Goal: Task Accomplishment & Management: Use online tool/utility

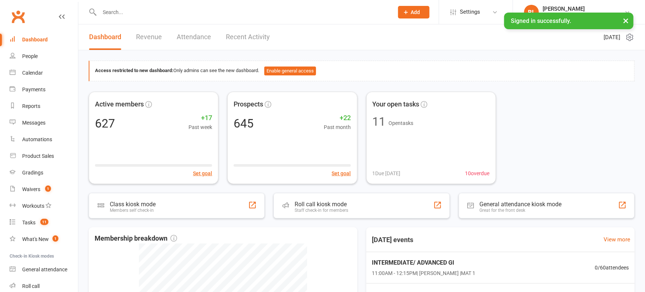
click at [161, 14] on input "text" at bounding box center [242, 12] width 291 height 10
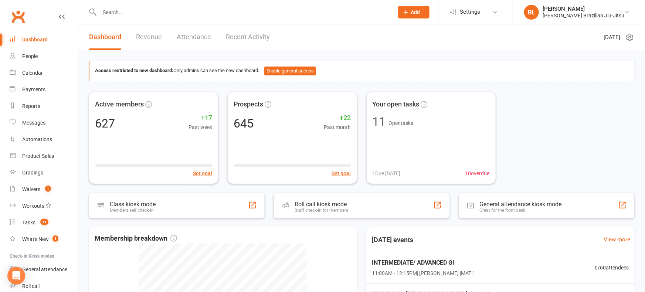
click at [146, 18] on div at bounding box center [239, 12] width 300 height 24
click at [125, 13] on input "text" at bounding box center [242, 12] width 291 height 10
click at [35, 177] on link "Gradings" at bounding box center [44, 172] width 68 height 17
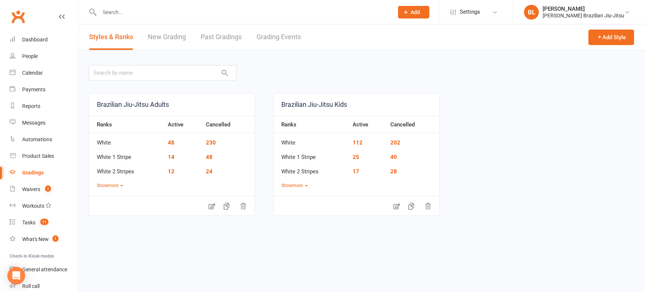
click at [286, 35] on link "Grading Events" at bounding box center [278, 36] width 44 height 25
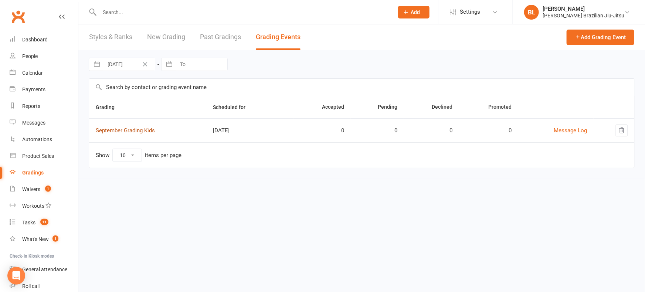
click at [143, 129] on link "September Grading Kids" at bounding box center [125, 130] width 59 height 7
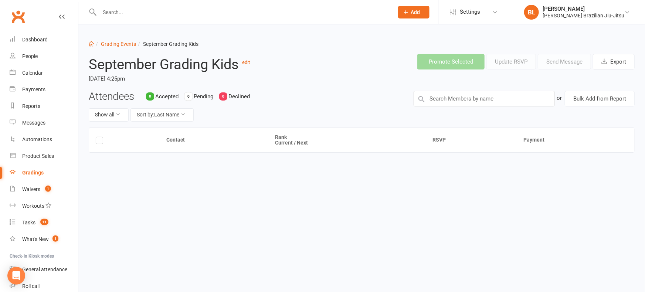
drag, startPoint x: 156, startPoint y: 164, endPoint x: 204, endPoint y: 166, distance: 48.1
click at [199, 166] on div "Contact Rank Current / Next RSVP Payment" at bounding box center [362, 163] width 546 height 73
drag, startPoint x: 204, startPoint y: 166, endPoint x: 147, endPoint y: 144, distance: 60.7
click at [203, 166] on div "Contact Rank Current / Next RSVP Payment" at bounding box center [362, 163] width 546 height 73
drag, startPoint x: 264, startPoint y: 94, endPoint x: 243, endPoint y: 94, distance: 21.1
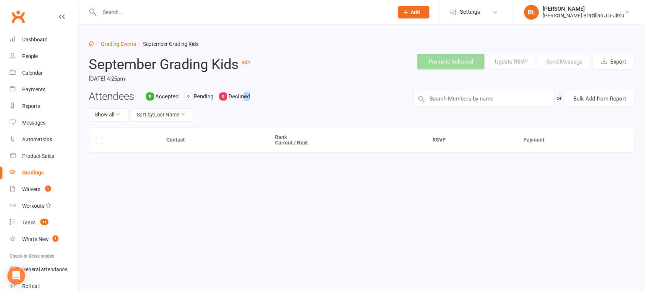
click at [242, 95] on div "Attendees 0 Accepted 0 Pending 0 Declined Show all Sort by: Last Name" at bounding box center [245, 109] width 325 height 37
click at [246, 61] on link "edit" at bounding box center [246, 62] width 8 height 6
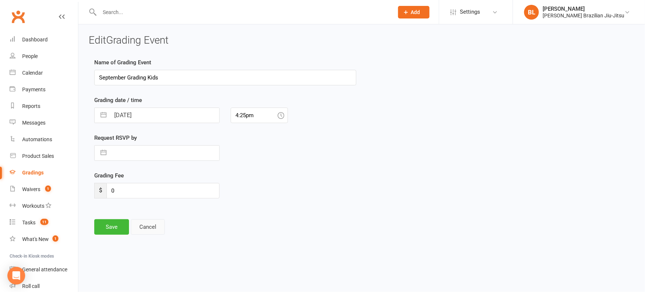
click at [148, 228] on button "Cancel" at bounding box center [148, 227] width 34 height 16
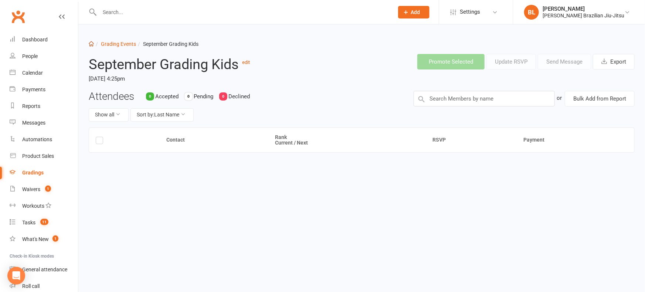
click at [93, 42] on icon at bounding box center [91, 43] width 5 height 5
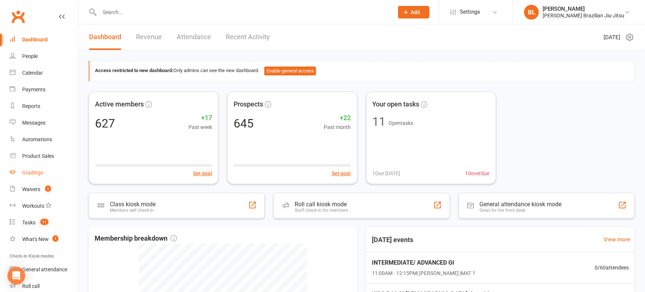
click at [38, 177] on link "Gradings" at bounding box center [44, 172] width 68 height 17
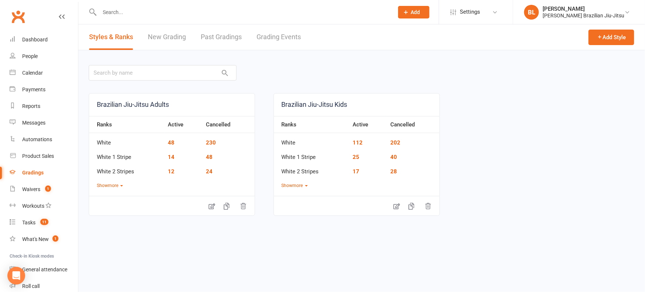
click at [160, 38] on link "New Grading" at bounding box center [167, 36] width 38 height 25
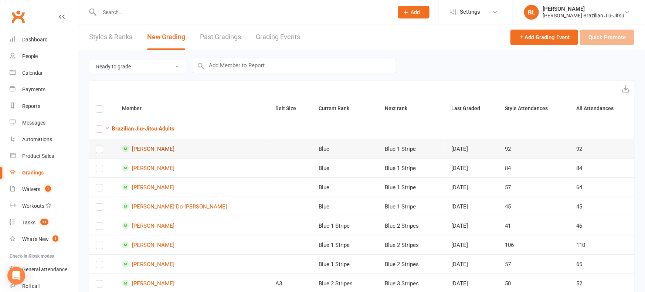
scroll to position [6, 0]
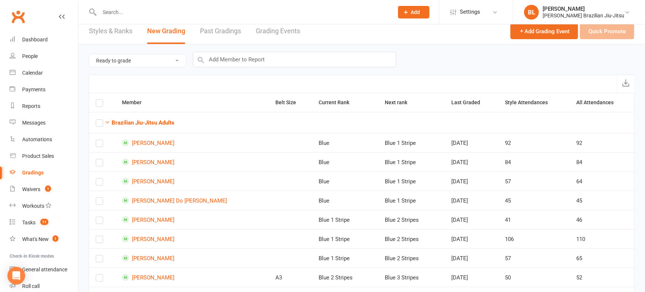
click at [600, 34] on div "Add Grading Event Quick Promote" at bounding box center [572, 30] width 124 height 25
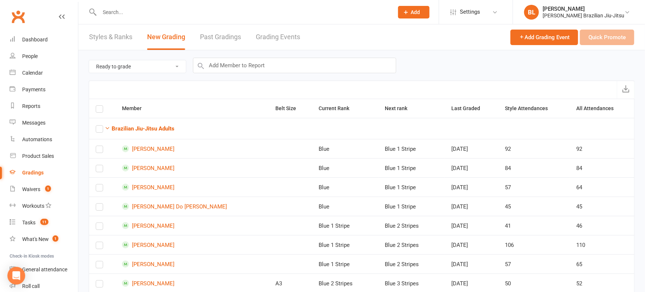
click at [104, 35] on link "Styles & Ranks" at bounding box center [110, 36] width 43 height 25
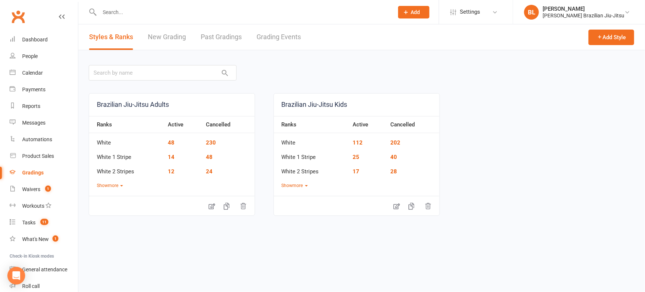
click at [267, 40] on link "Grading Events" at bounding box center [278, 36] width 44 height 25
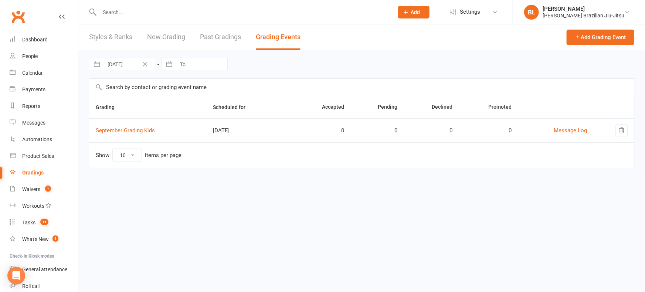
click at [209, 40] on link "Past Gradings" at bounding box center [220, 36] width 41 height 25
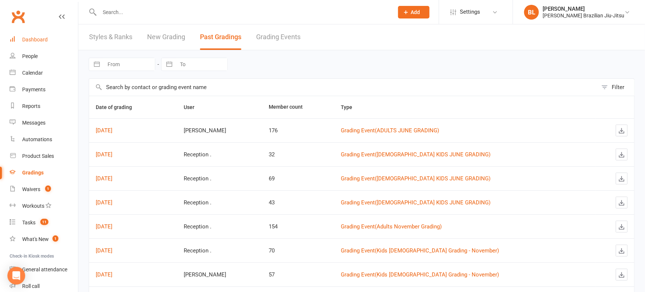
click at [42, 38] on div "Dashboard" at bounding box center [34, 40] width 25 height 6
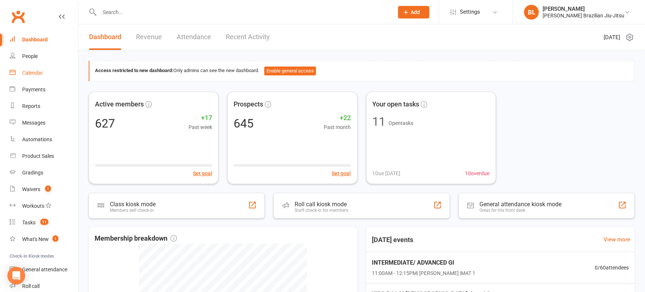
click at [37, 77] on link "Calendar" at bounding box center [44, 73] width 68 height 17
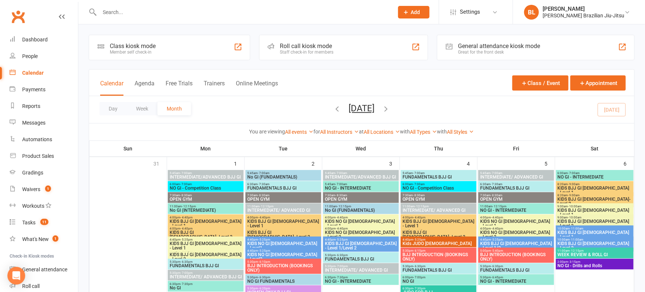
click at [344, 51] on div "Roll call kiosk mode Staff check-in for members" at bounding box center [343, 47] width 169 height 25
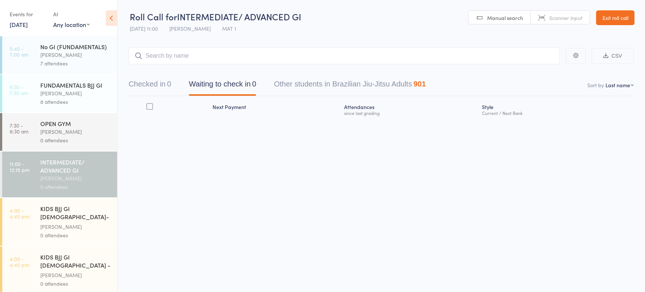
click at [28, 24] on link "[DATE]" at bounding box center [19, 24] width 18 height 8
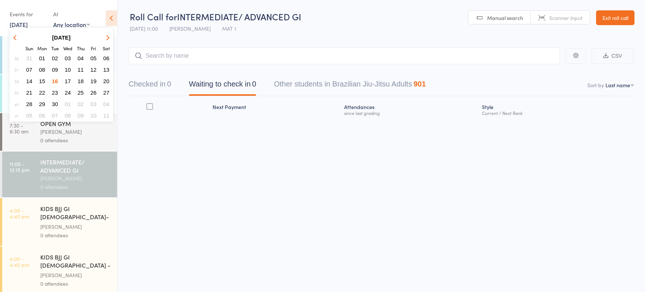
click at [45, 79] on button "15" at bounding box center [42, 81] width 11 height 10
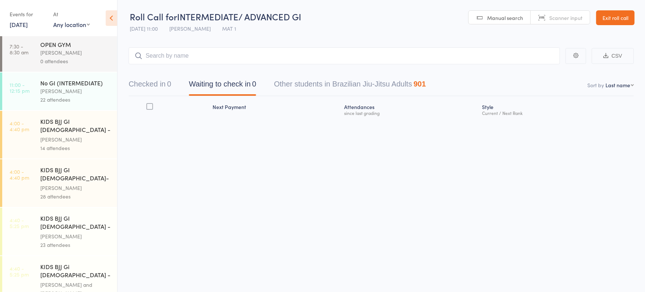
scroll to position [96, 0]
click at [78, 135] on div "[PERSON_NAME]" at bounding box center [75, 139] width 71 height 8
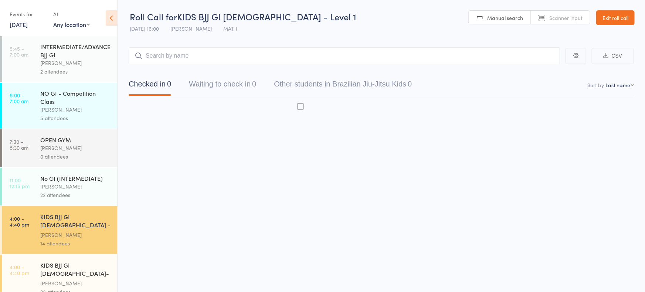
click at [68, 130] on div "OPEN GYM Bruno Lemos 0 attendees" at bounding box center [78, 148] width 77 height 38
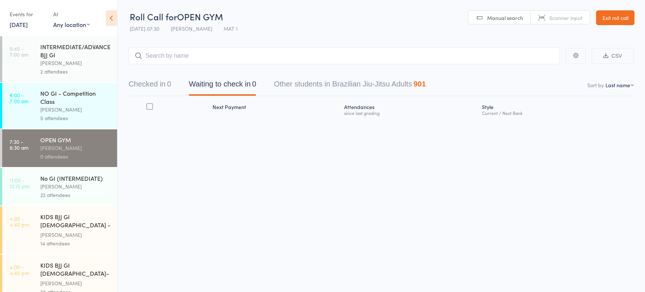
click at [56, 221] on div "KIDS BJJ GI [DEMOGRAPHIC_DATA] - Level 1" at bounding box center [75, 221] width 71 height 18
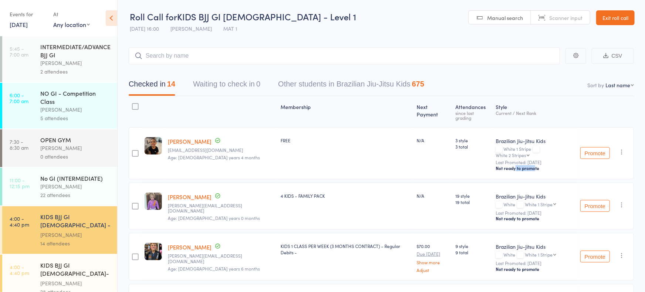
drag, startPoint x: 505, startPoint y: 160, endPoint x: 527, endPoint y: 160, distance: 22.2
click at [525, 165] on div "Not ready to promote" at bounding box center [534, 168] width 79 height 6
click at [527, 165] on div "Not ready to promote" at bounding box center [534, 168] width 79 height 6
click at [593, 147] on button "Promote" at bounding box center [595, 153] width 30 height 12
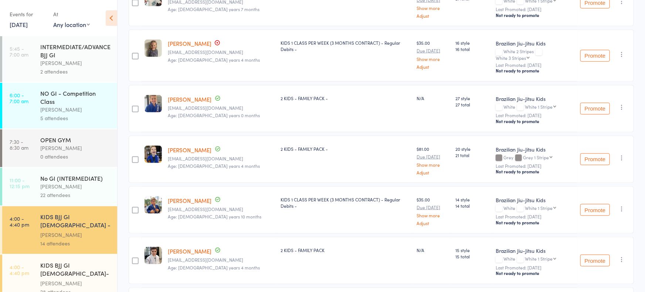
scroll to position [349, 0]
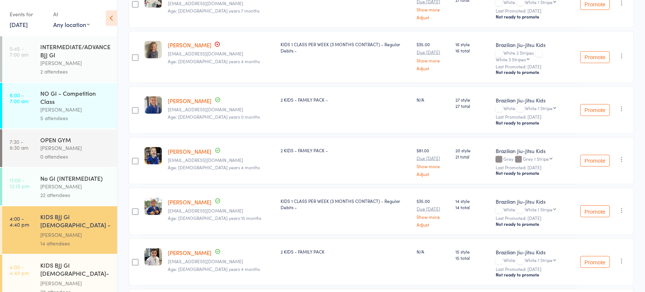
click at [85, 261] on div "KIDS BJJ GI [DEMOGRAPHIC_DATA]- Level 2" at bounding box center [75, 270] width 71 height 18
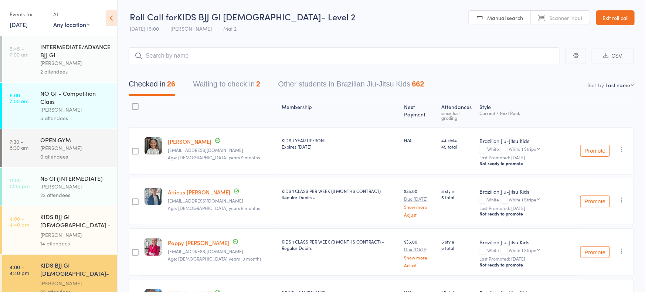
click at [100, 208] on div "KIDS BJJ GI 3-5yo - Level 1 Matheus Bohrer 14 attendees" at bounding box center [78, 230] width 77 height 48
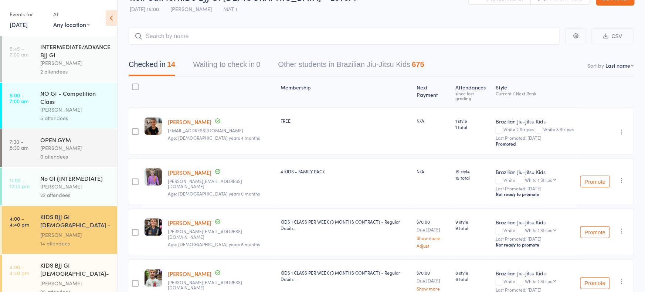
scroll to position [18, 0]
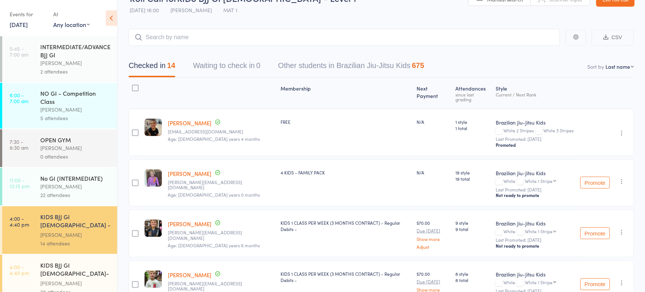
click at [619, 67] on select "First name Last name Birthday today? Behind on payments? Check in time Next pay…" at bounding box center [619, 66] width 28 height 7
select select "0"
click at [605, 63] on select "First name Last name Birthday today? Behind on payments? Check in time Next pay…" at bounding box center [619, 66] width 28 height 7
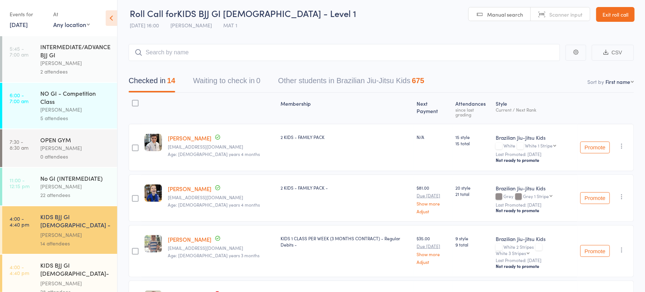
scroll to position [0, 0]
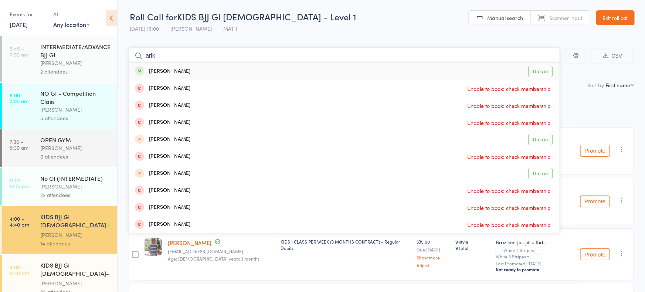
type input "arik"
click at [535, 71] on link "Drop in" at bounding box center [540, 71] width 24 height 11
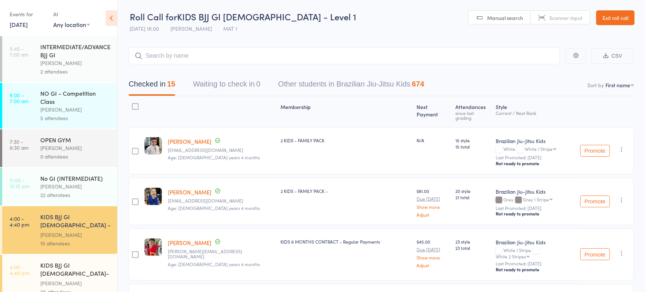
click at [595, 248] on button "Promote" at bounding box center [595, 254] width 30 height 12
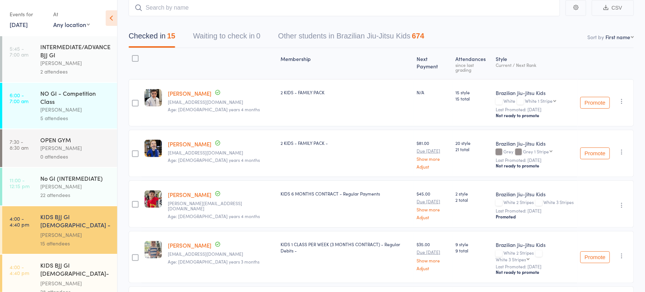
scroll to position [48, 0]
click at [529, 256] on select "White 3 Stripes White 4 Stripes Grey/White Grey/White 1 Stripe Grey/White 2 Str…" at bounding box center [512, 258] width 34 height 5
select select "1"
click at [529, 256] on select "White 3 Stripes White 4 Stripes Grey/White Grey/White 1 Stripe Grey/White 2 Str…" at bounding box center [512, 258] width 34 height 5
click at [590, 251] on button "Promote" at bounding box center [595, 257] width 30 height 12
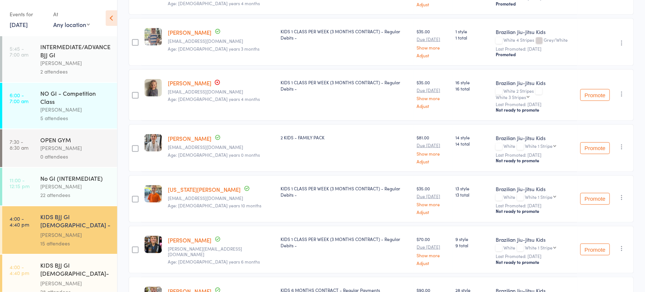
scroll to position [261, 0]
click at [588, 142] on button "Promote" at bounding box center [595, 148] width 30 height 12
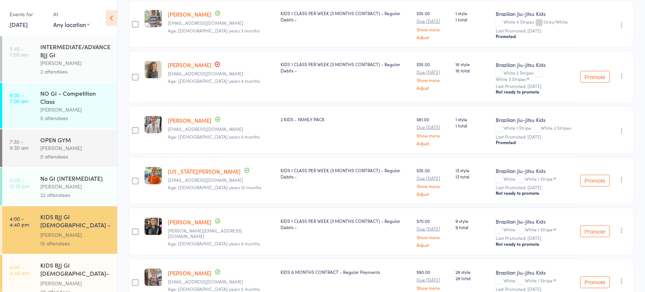
scroll to position [279, 0]
click at [593, 174] on button "Promote" at bounding box center [595, 180] width 30 height 12
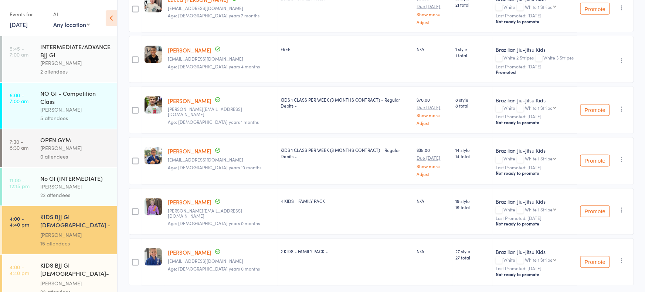
scroll to position [600, 0]
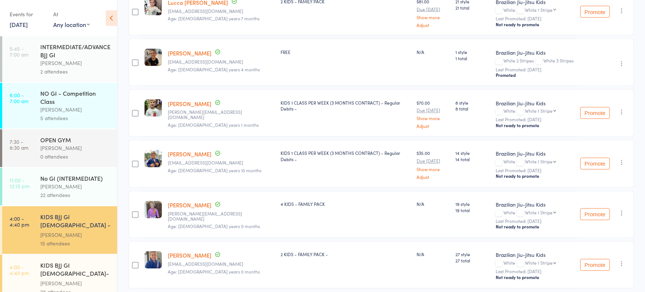
click at [76, 261] on div "KIDS BJJ GI [DEMOGRAPHIC_DATA]- Level 2" at bounding box center [75, 270] width 71 height 18
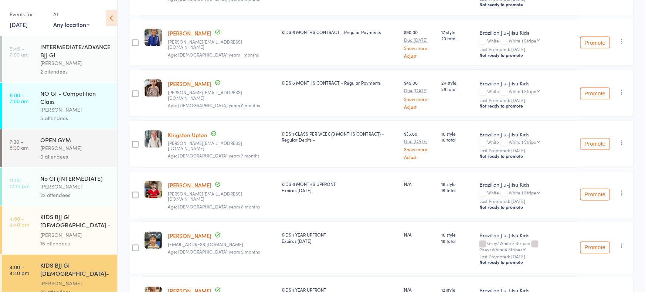
scroll to position [571, 0]
click at [600, 137] on button "Promote" at bounding box center [595, 143] width 30 height 12
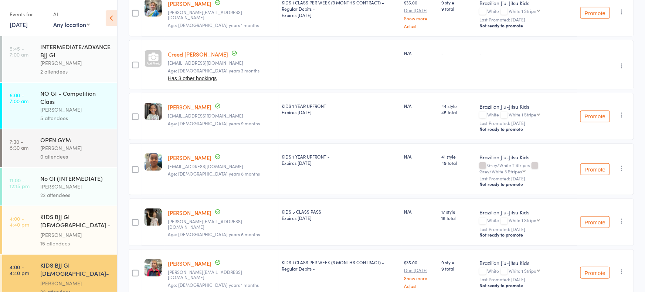
scroll to position [0, 0]
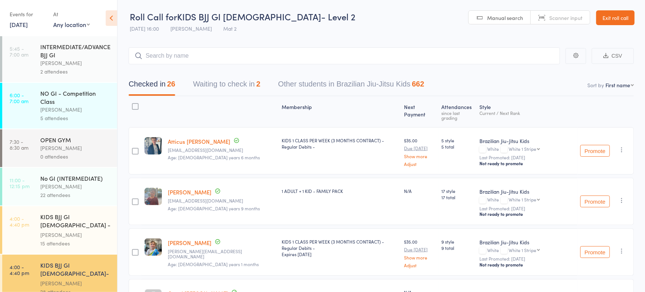
click at [52, 231] on div "[PERSON_NAME]" at bounding box center [75, 235] width 71 height 8
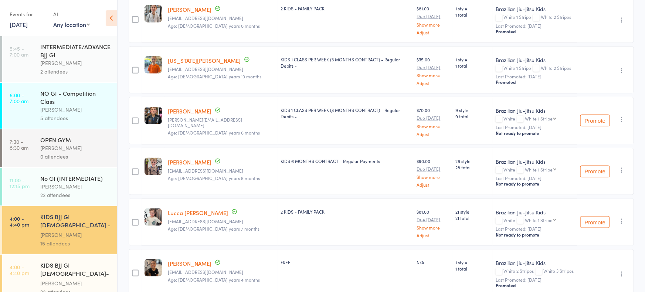
scroll to position [392, 0]
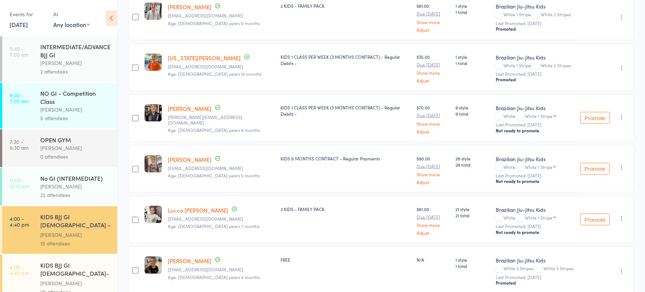
click at [593, 214] on button "Promote" at bounding box center [595, 220] width 30 height 12
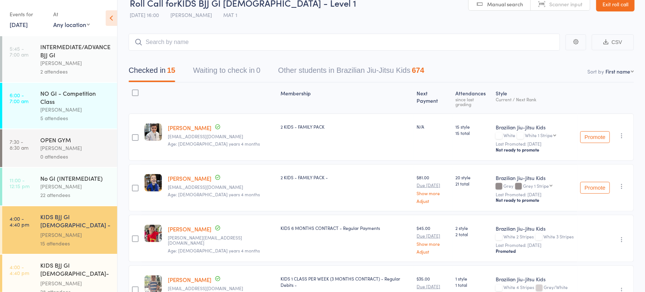
scroll to position [0, 0]
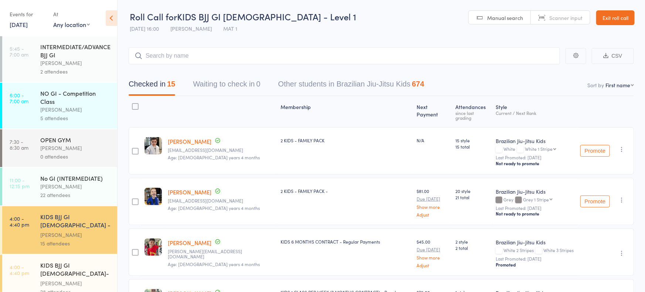
click at [61, 287] on div "28 attendees" at bounding box center [75, 291] width 71 height 8
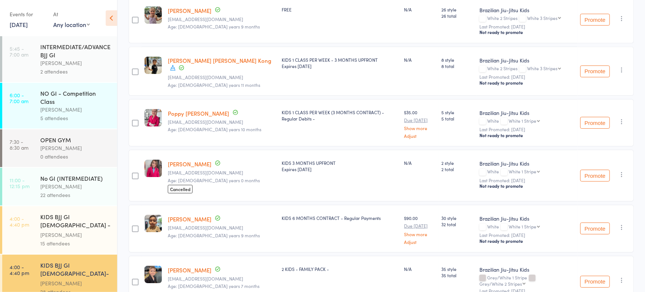
scroll to position [1162, 0]
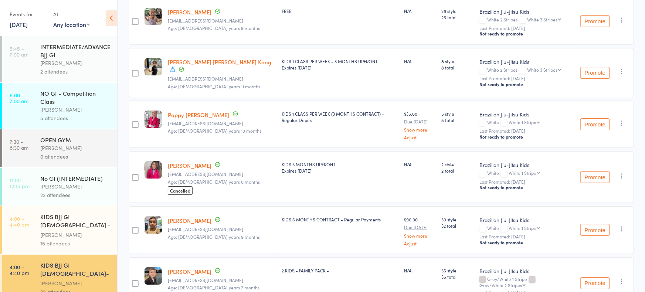
click at [598, 171] on button "Promote" at bounding box center [595, 177] width 30 height 12
click at [596, 224] on button "Promote" at bounding box center [595, 230] width 30 height 12
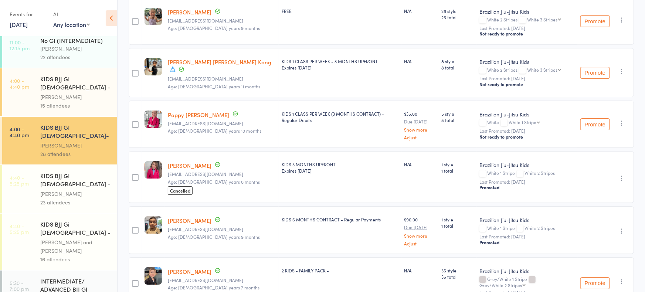
scroll to position [145, 0]
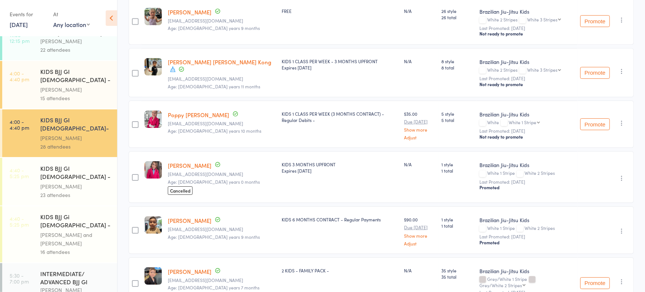
click at [69, 182] on div "[PERSON_NAME]" at bounding box center [75, 186] width 71 height 8
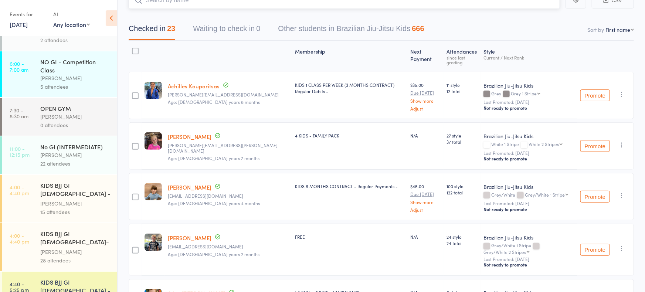
scroll to position [33, 0]
click at [554, 193] on select "Grey/White 1 Stripe Grey/White 2 Stripes Grey/White 3 Stripes Grey/White 4 Stri…" at bounding box center [547, 194] width 44 height 5
select select "1"
click at [525, 192] on select "Grey/White 1 Stripe Grey/White 2 Stripes Grey/White 3 Stripes Grey/White 4 Stri…" at bounding box center [547, 194] width 44 height 5
click at [595, 198] on button "Promote" at bounding box center [595, 197] width 30 height 12
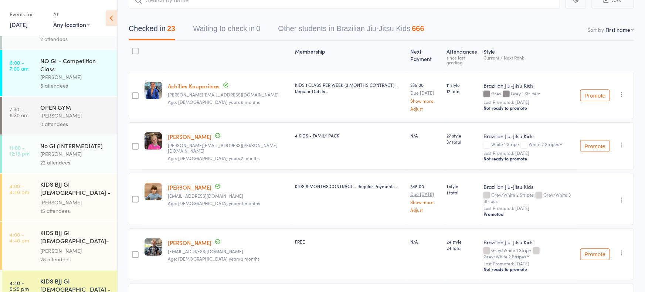
click at [591, 248] on button "Promote" at bounding box center [595, 254] width 30 height 12
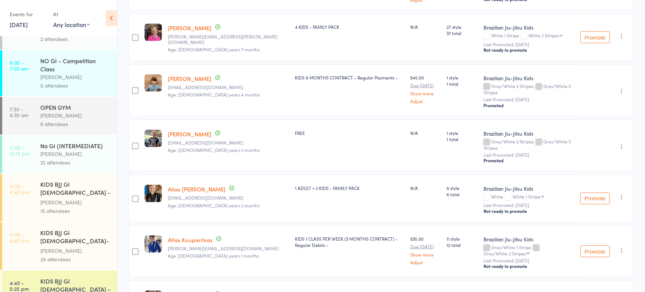
scroll to position [166, 0]
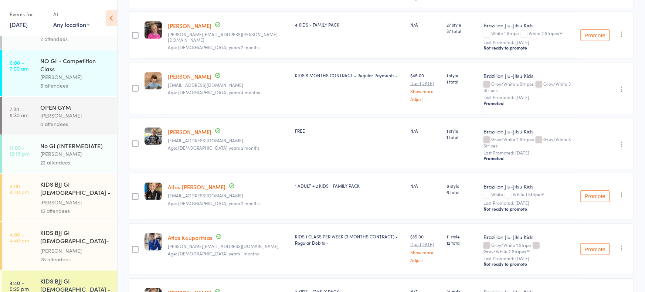
click at [593, 243] on button "Promote" at bounding box center [595, 249] width 30 height 12
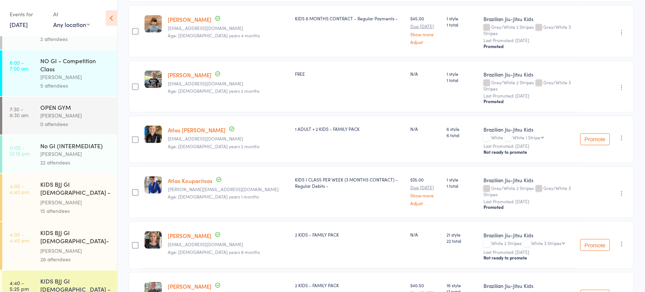
scroll to position [223, 0]
click at [535, 240] on select "White 3 Stripes White 4 Stripes Grey/White Grey/White 1 Stripe Grey/White 2 Str…" at bounding box center [548, 242] width 34 height 5
select select "1"
click at [531, 240] on select "White 3 Stripes White 4 Stripes Grey/White Grey/White 1 Stripe Grey/White 2 Str…" at bounding box center [548, 242] width 34 height 5
click at [589, 239] on button "Promote" at bounding box center [595, 245] width 30 height 12
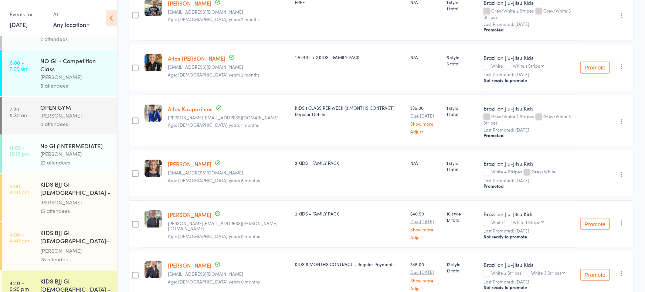
scroll to position [296, 0]
click at [592, 217] on button "Promote" at bounding box center [595, 223] width 30 height 12
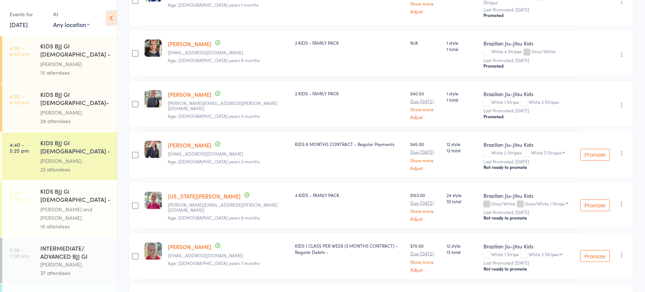
scroll to position [173, 0]
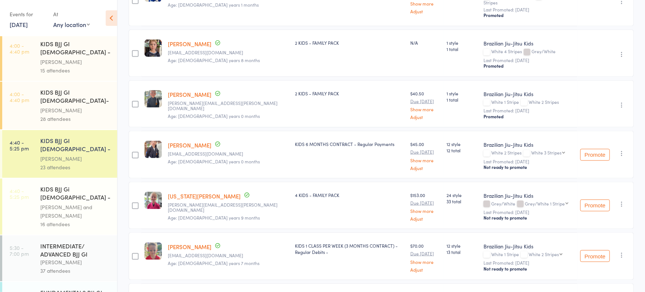
click at [87, 185] on div "KIDS BJJ Gi [DEMOGRAPHIC_DATA] - Level 2" at bounding box center [75, 194] width 71 height 18
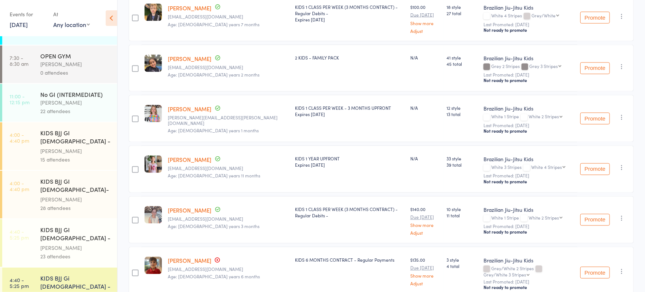
scroll to position [127, 0]
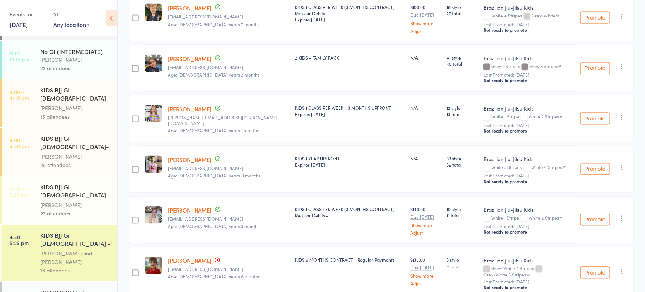
click at [74, 209] on div "23 attendees" at bounding box center [75, 213] width 71 height 8
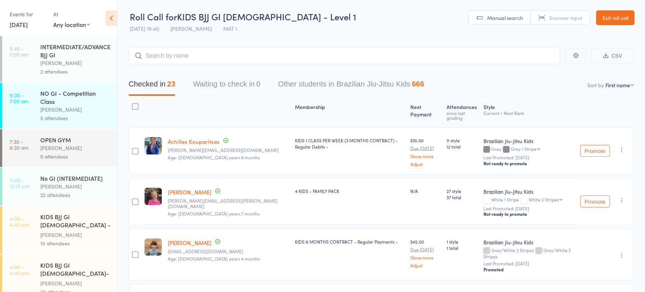
click at [209, 58] on input "search" at bounding box center [344, 55] width 431 height 17
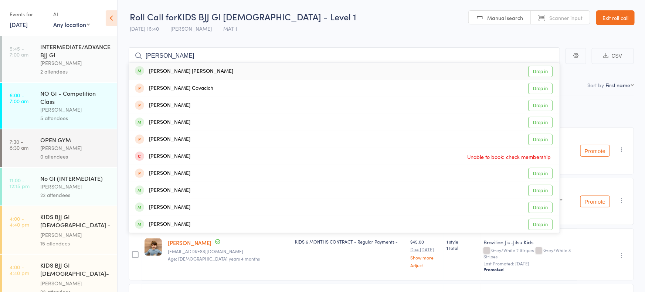
type input "cooper nichol"
click at [194, 70] on div "Cooper Nichols Drop in" at bounding box center [344, 71] width 430 height 17
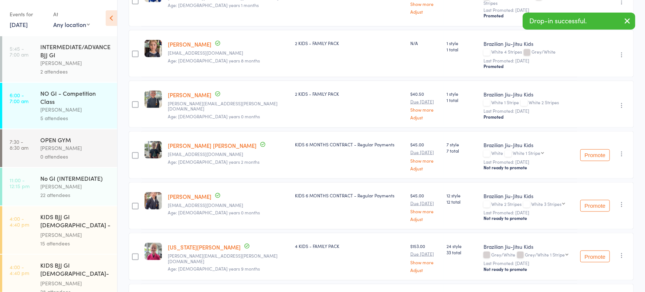
scroll to position [416, 0]
click at [530, 149] on select "White 1 Stripe White 2 Stripes White 3 Stripes White 4 Stripes Grey/White Grey/…" at bounding box center [527, 151] width 31 height 5
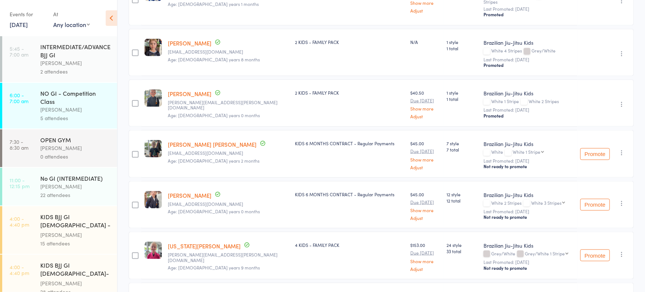
select select "4"
click at [512, 149] on select "White 1 Stripe White 2 Stripes White 3 Stripes White 4 Stripes Grey/White Grey/…" at bounding box center [527, 151] width 31 height 5
click at [598, 148] on button "Promote" at bounding box center [595, 154] width 30 height 12
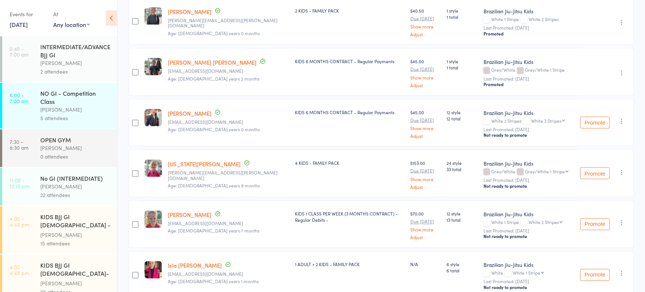
scroll to position [507, 0]
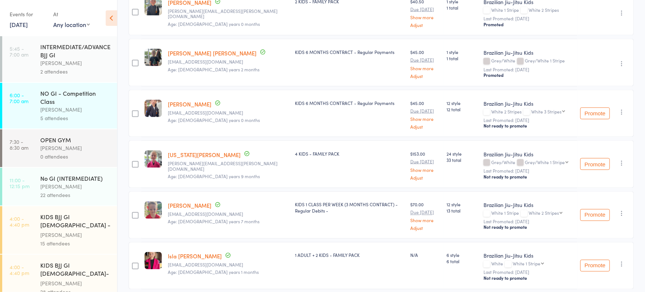
click at [533, 109] on select "White 3 Stripes White 4 Stripes Grey/White Grey/White 1 Stripe Grey/White 2 Str…" at bounding box center [548, 111] width 34 height 5
select select "2"
click at [531, 109] on select "White 3 Stripes White 4 Stripes Grey/White Grey/White 1 Stripe Grey/White 2 Str…" at bounding box center [548, 111] width 34 height 5
click at [592, 107] on button "Promote" at bounding box center [595, 113] width 30 height 12
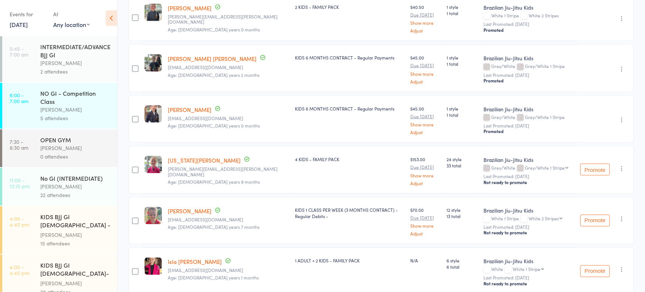
scroll to position [0, 0]
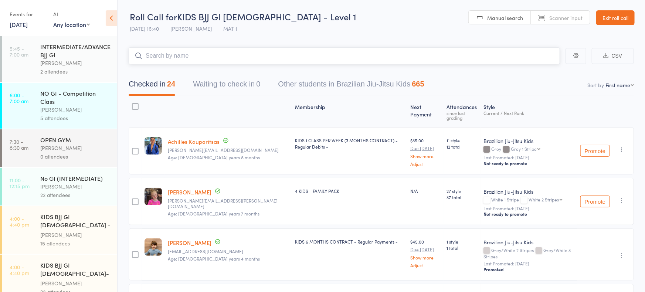
click at [246, 55] on input "search" at bounding box center [344, 55] width 431 height 17
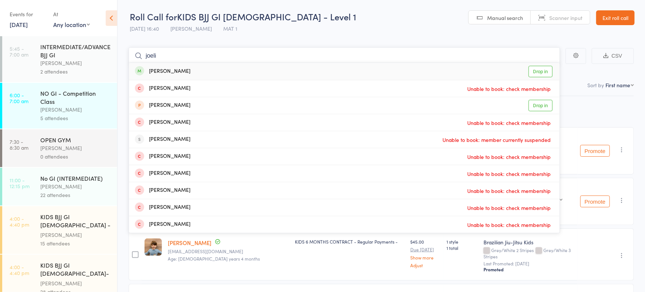
type input "joeli"
click at [220, 74] on div "Joeli Kaumaitotoya Drop in" at bounding box center [344, 71] width 430 height 17
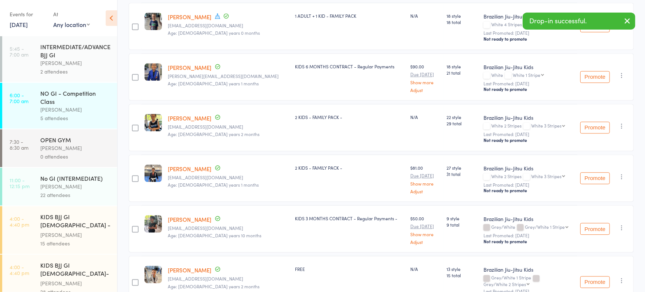
scroll to position [849, 0]
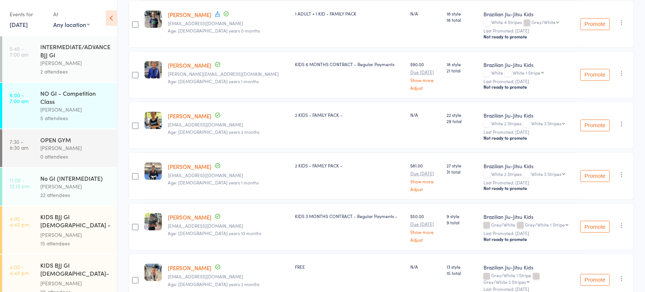
click at [589, 69] on button "Promote" at bounding box center [595, 75] width 30 height 12
click at [597, 119] on button "Promote" at bounding box center [595, 125] width 30 height 12
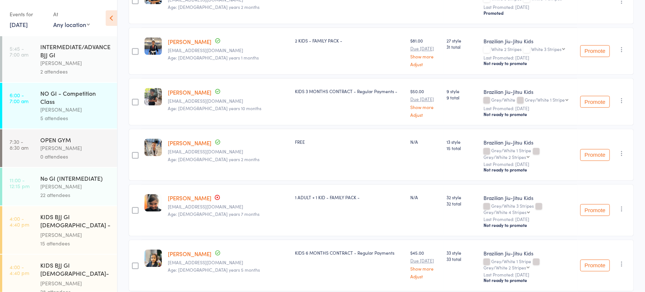
scroll to position [988, 0]
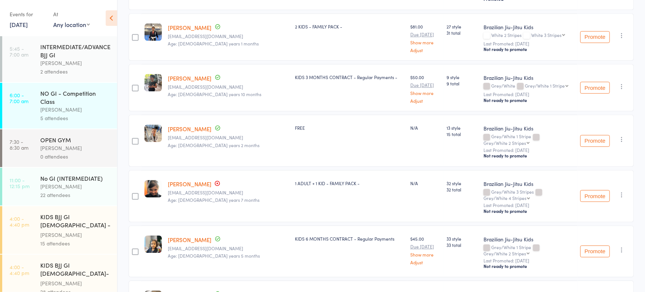
click at [588, 190] on button "Promote" at bounding box center [595, 196] width 30 height 12
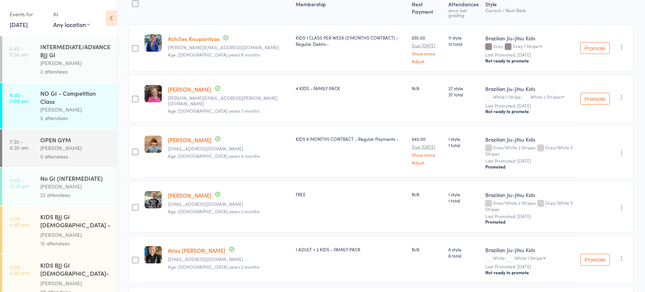
scroll to position [0, 0]
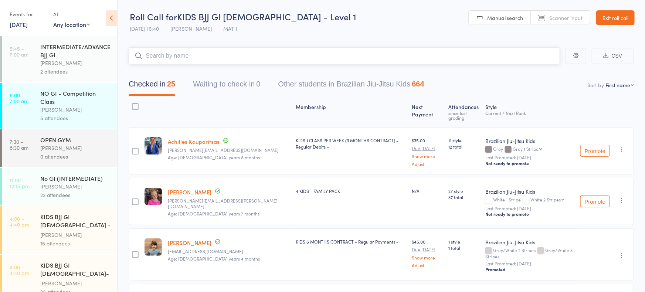
click at [195, 52] on input "search" at bounding box center [344, 55] width 431 height 17
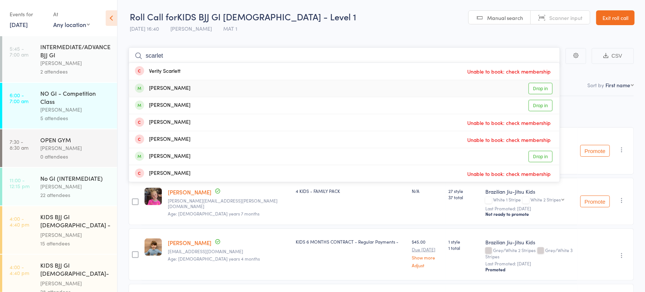
type input "scarlet"
click at [190, 89] on div "Scarlett Hosken Drop in" at bounding box center [344, 88] width 430 height 17
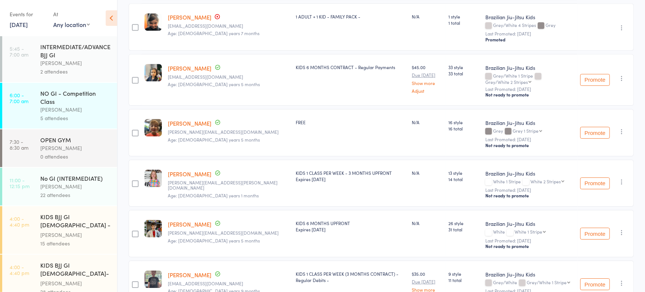
scroll to position [1177, 0]
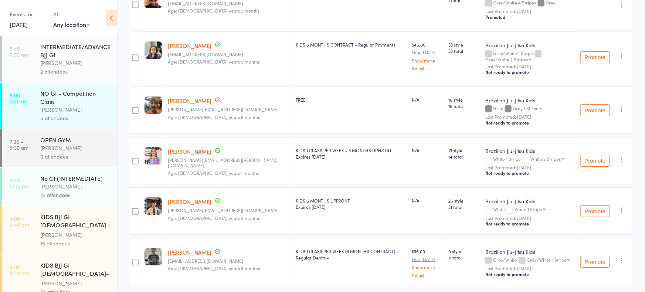
click at [589, 155] on button "Promote" at bounding box center [595, 161] width 30 height 12
click at [534, 206] on div "White White 1 Stripe White 1 Stripe White 2 Stripes White 3 Stripes White 4 Str…" at bounding box center [529, 209] width 89 height 6
click at [532, 206] on select "White 1 Stripe White 2 Stripes White 3 Stripes White 4 Stripes Grey/White Grey/…" at bounding box center [529, 208] width 31 height 5
select select "1"
click at [514, 206] on select "White 1 Stripe White 2 Stripes White 3 Stripes White 4 Stripes Grey/White Grey/…" at bounding box center [529, 208] width 31 height 5
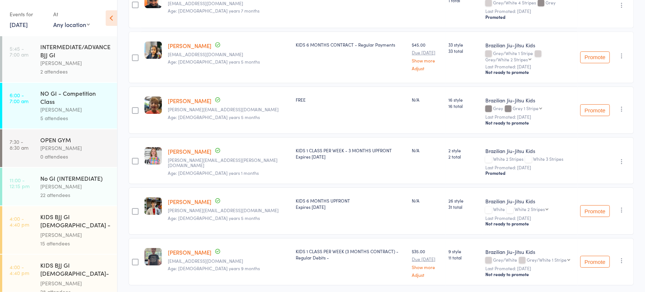
click at [597, 205] on button "Promote" at bounding box center [595, 211] width 30 height 12
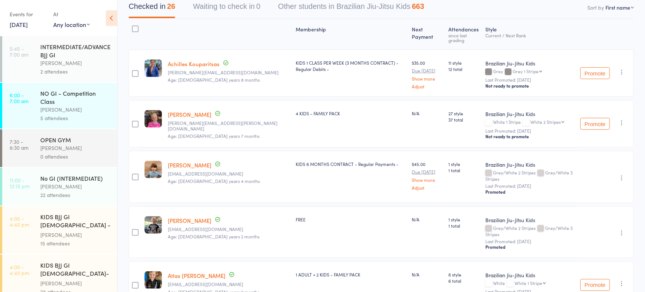
scroll to position [0, 0]
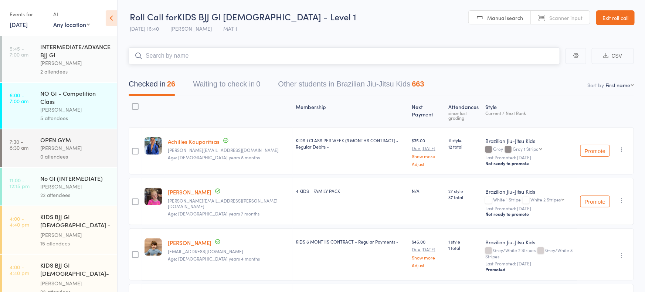
click at [236, 54] on input "search" at bounding box center [344, 55] width 431 height 17
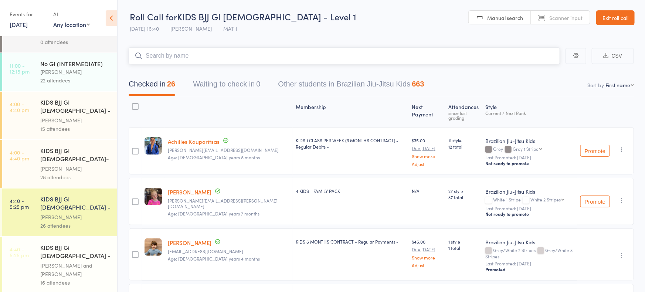
scroll to position [126, 0]
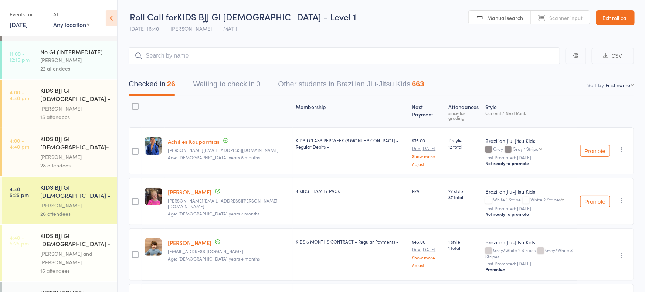
click at [69, 231] on div "KIDS BJJ Gi [DEMOGRAPHIC_DATA] - Level 2" at bounding box center [75, 240] width 71 height 18
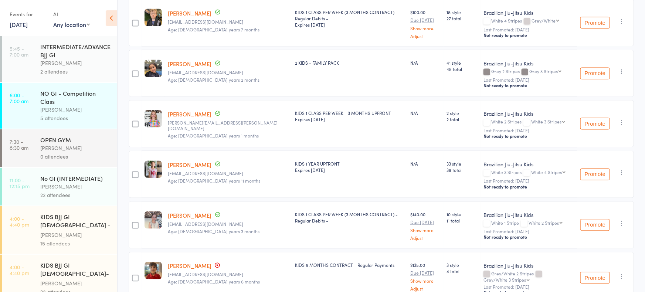
scroll to position [663, 0]
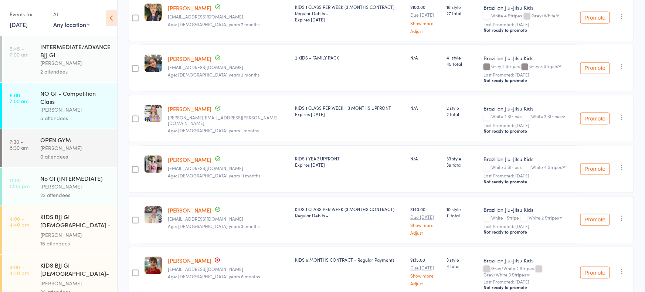
click at [537, 165] on select "White 4 Stripes Grey/White Grey/White 1 Stripe Grey/White 2 Stripes Grey/White …" at bounding box center [548, 167] width 34 height 5
select select "1"
click at [531, 165] on select "White 4 Stripes Grey/White Grey/White 1 Stripe Grey/White 2 Stripes Grey/White …" at bounding box center [548, 167] width 34 height 5
click at [600, 163] on button "Promote" at bounding box center [595, 169] width 30 height 12
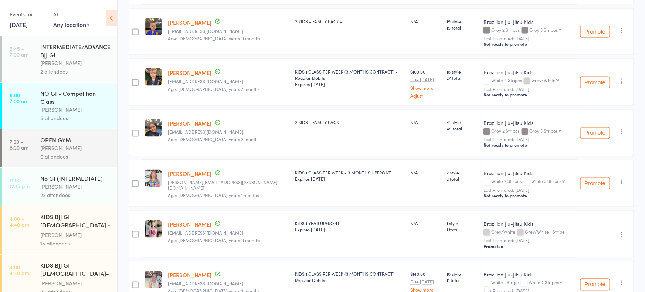
scroll to position [597, 0]
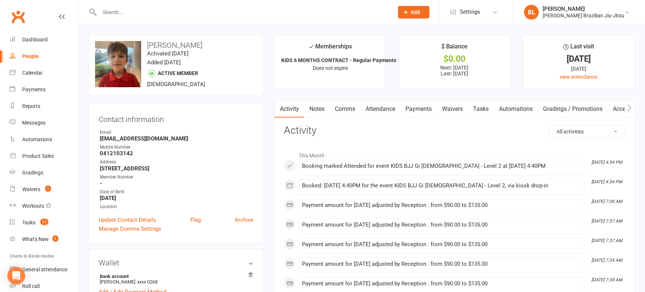
click at [430, 106] on link "Payments" at bounding box center [418, 108] width 37 height 17
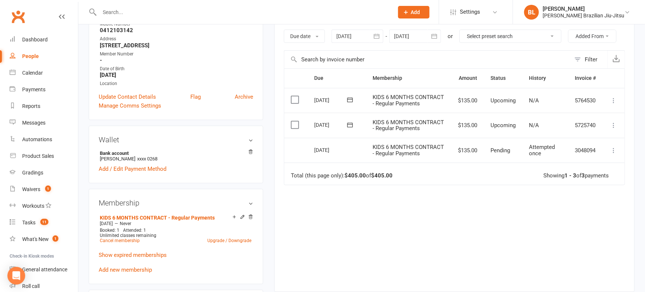
scroll to position [124, 0]
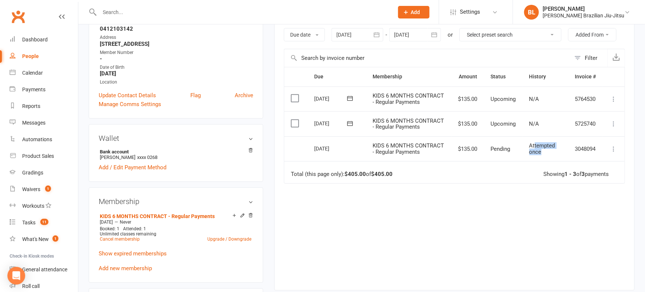
drag, startPoint x: 547, startPoint y: 154, endPoint x: 535, endPoint y: 146, distance: 15.1
click at [534, 147] on div "Attempted once" at bounding box center [545, 149] width 32 height 12
click at [535, 147] on span "Attempted once" at bounding box center [542, 148] width 26 height 13
